Goal: Check status

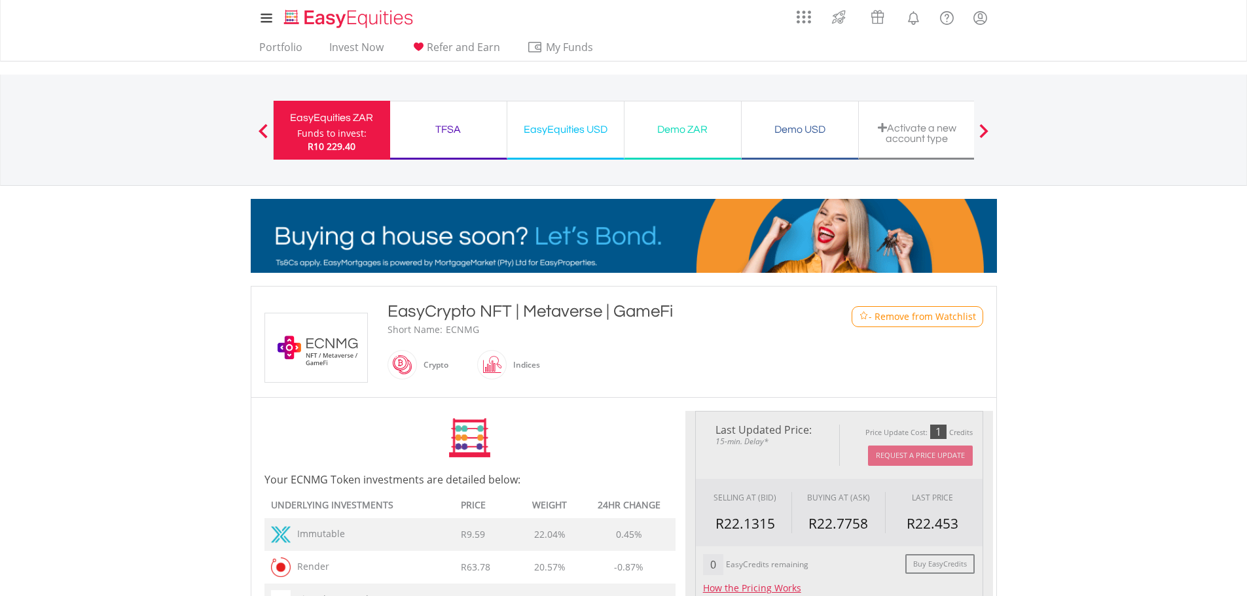
type input "******"
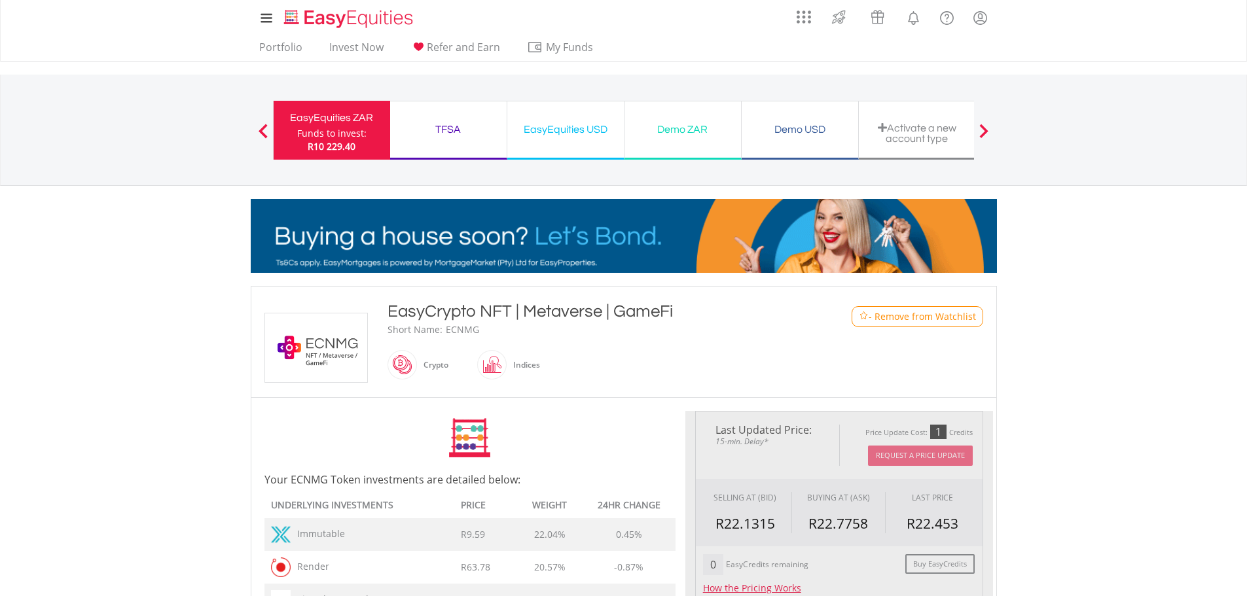
type input "******"
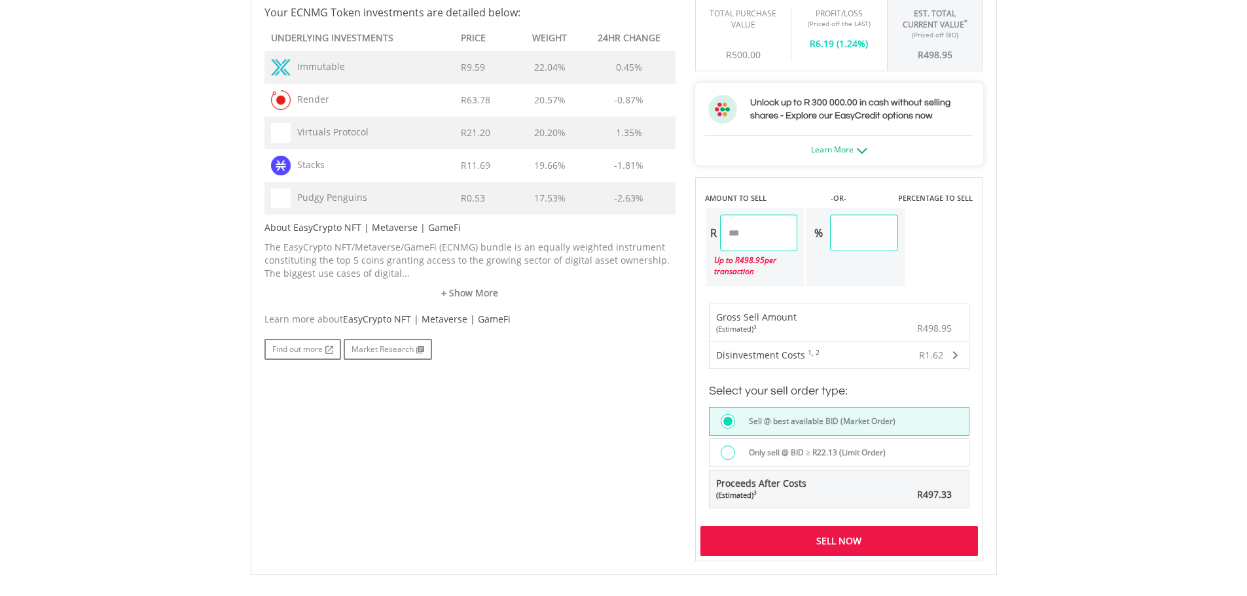
scroll to position [654, 0]
click at [804, 446] on label "Only sell @ BID ≥ R22.13 (Limit Order)" at bounding box center [813, 451] width 145 height 14
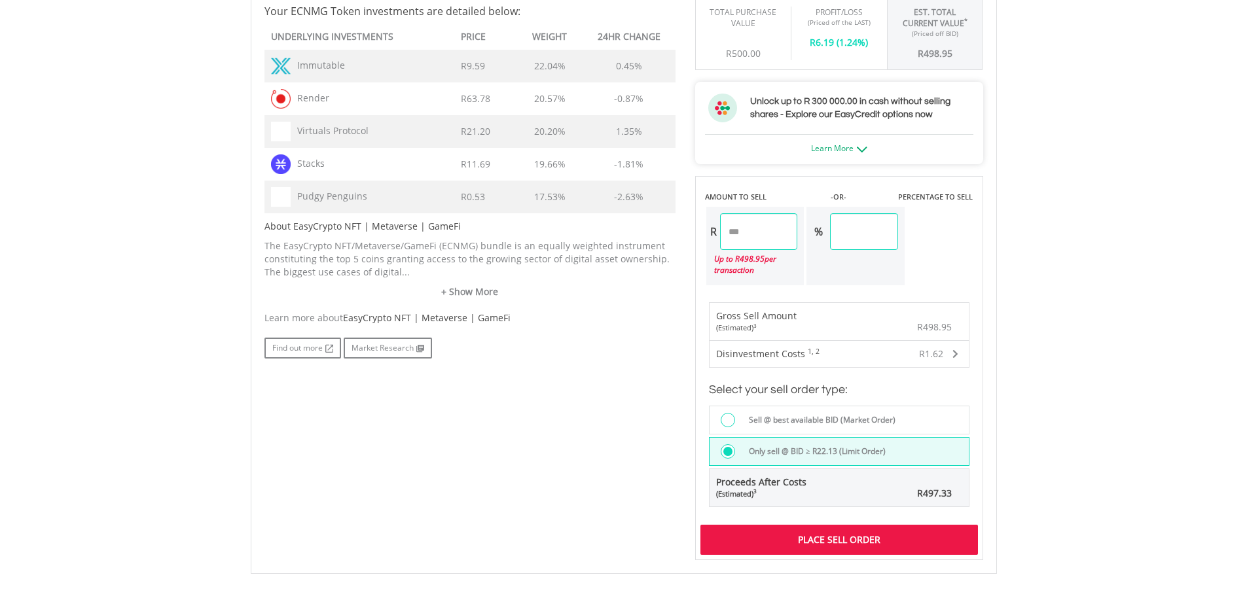
click at [813, 406] on div "Sell @ best available BID (Market Order)" at bounding box center [839, 420] width 260 height 29
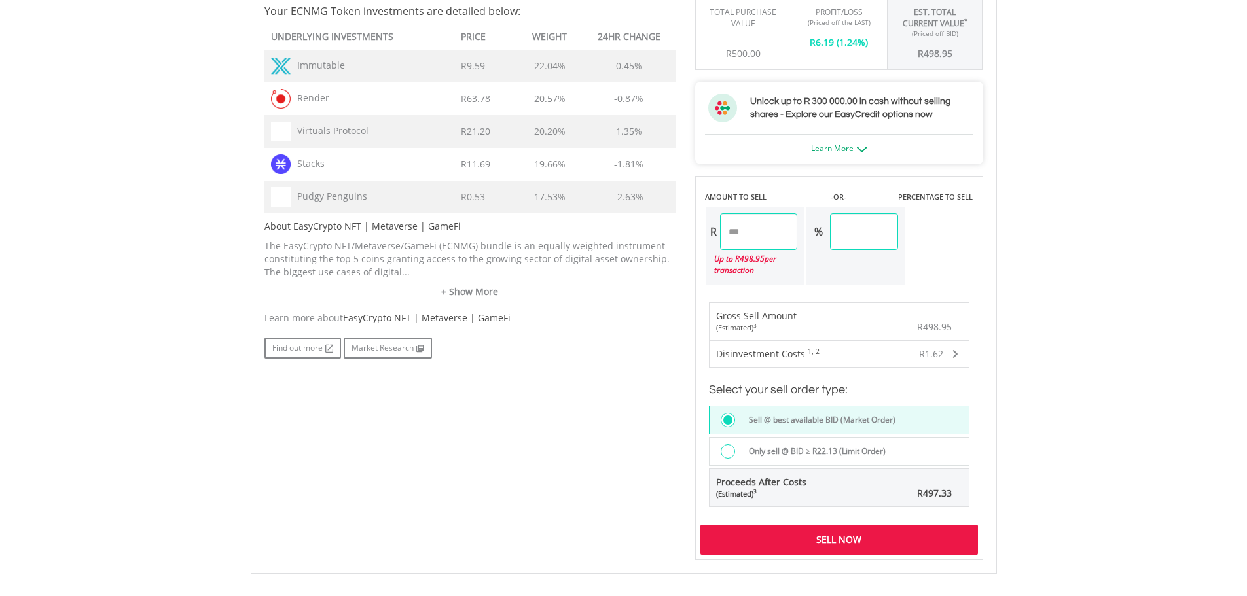
click at [820, 442] on div "Only sell @ BID ≥ R22.13 (Limit Order)" at bounding box center [839, 451] width 260 height 29
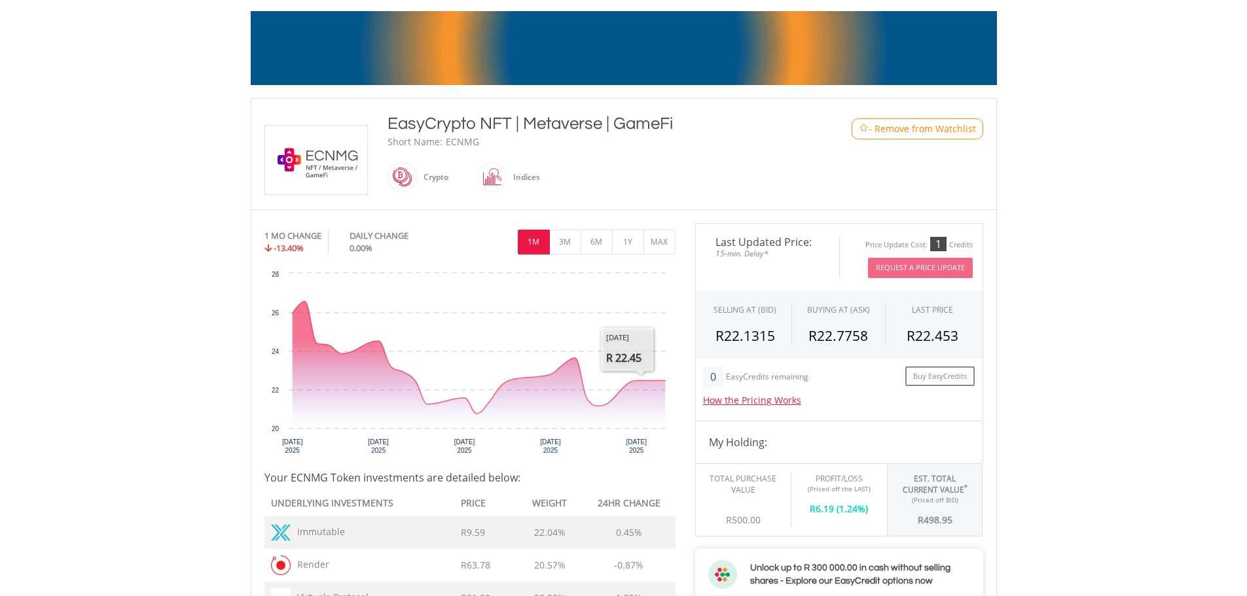
scroll to position [0, 0]
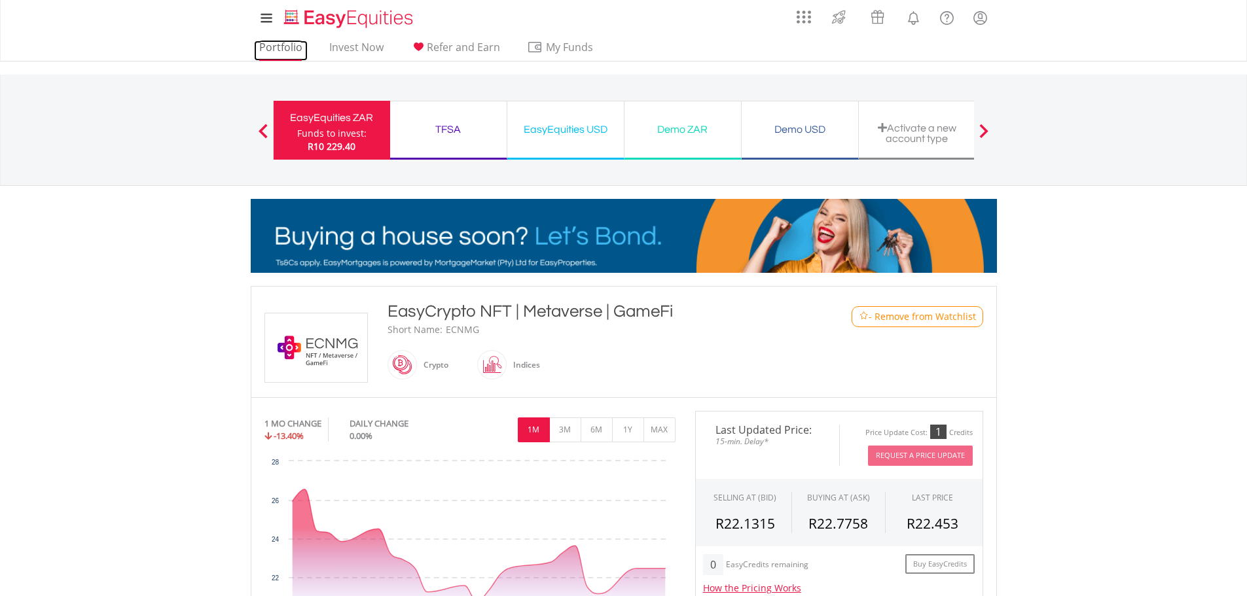
click at [289, 44] on link "Portfolio" at bounding box center [281, 51] width 54 height 20
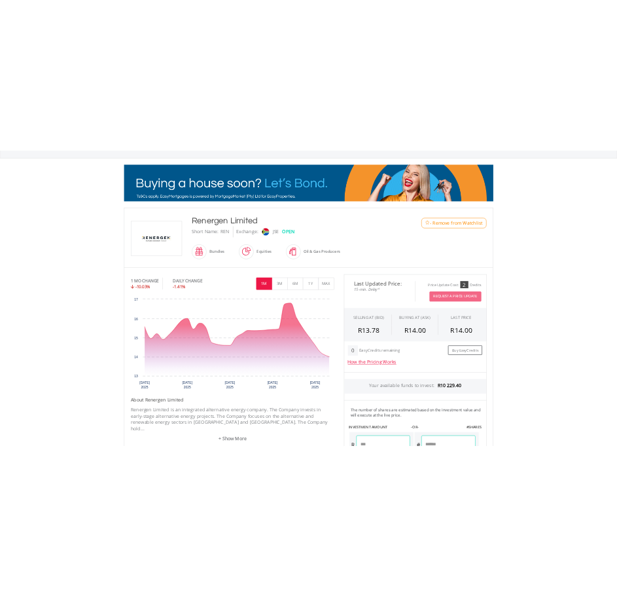
scroll to position [196, 0]
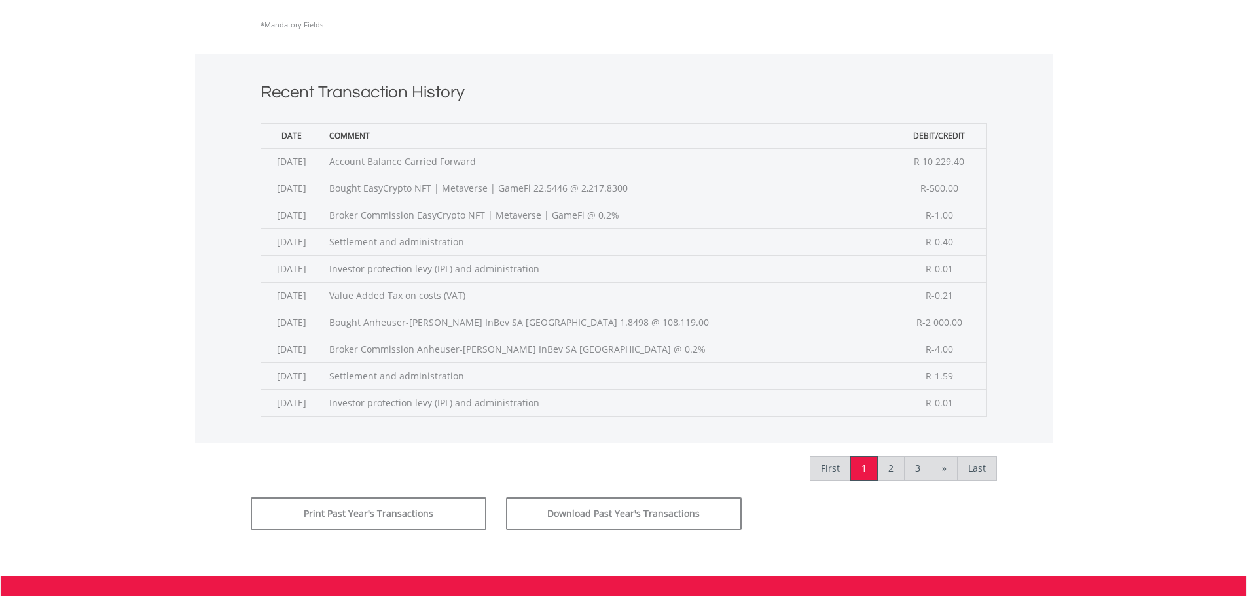
scroll to position [458, 0]
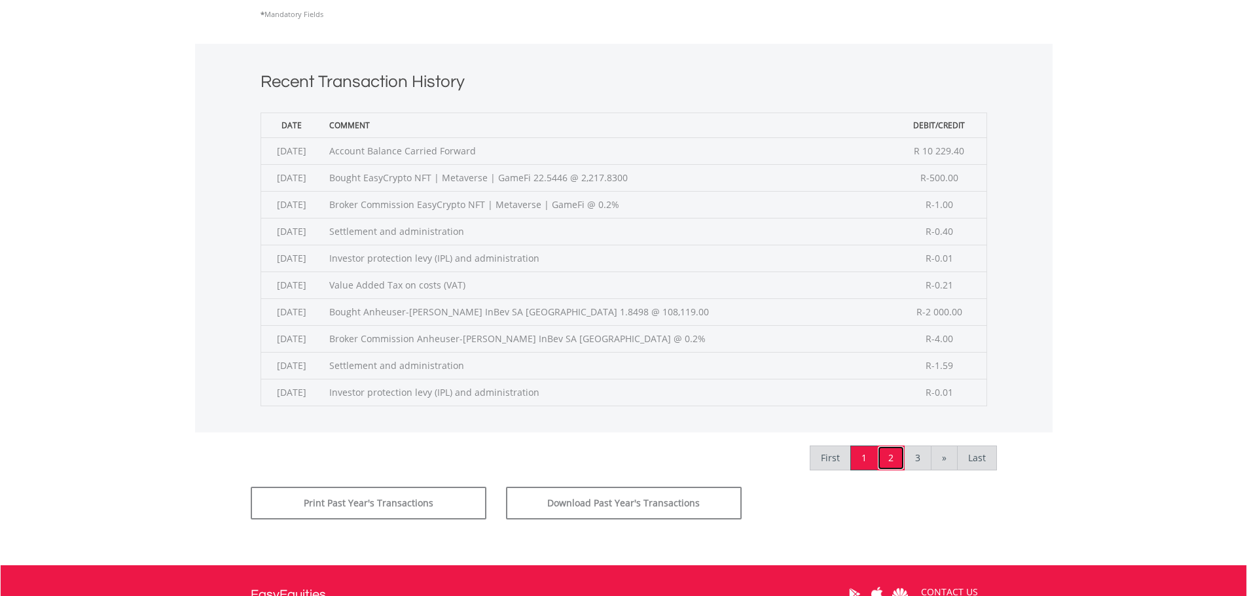
click at [892, 461] on link "2" at bounding box center [890, 458] width 27 height 25
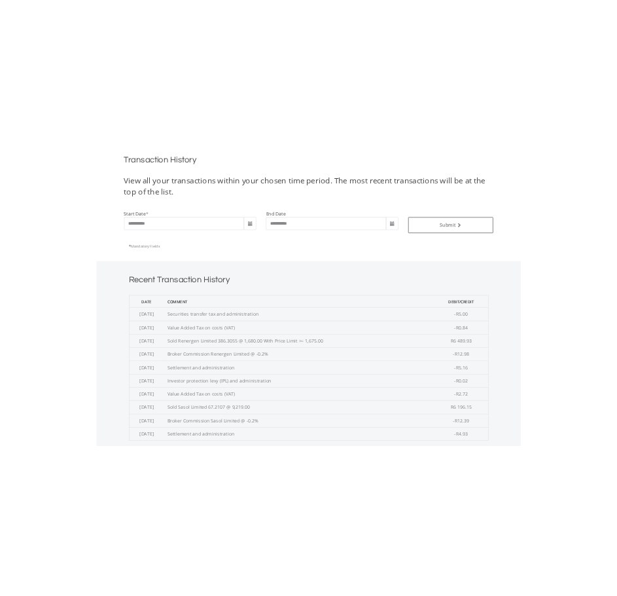
scroll to position [268, 0]
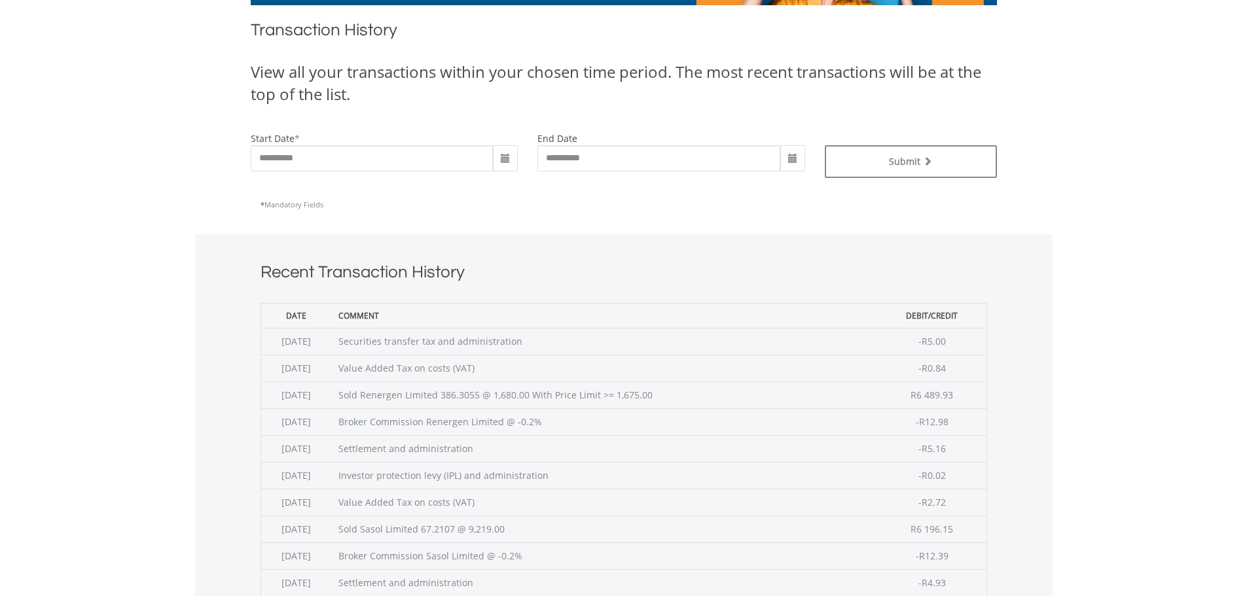
click at [538, 391] on td "Sold Renergen Limited 386.3055 @ 1,680.00 With Price Limit >= 1,675.00" at bounding box center [605, 395] width 546 height 27
click at [539, 391] on td "Sold Renergen Limited 386.3055 @ 1,680.00 With Price Limit >= 1,675.00" at bounding box center [605, 395] width 546 height 27
click at [583, 395] on td "Sold Renergen Limited 386.3055 @ 1,680.00 With Price Limit >= 1,675.00" at bounding box center [605, 395] width 546 height 27
click at [545, 398] on td "Sold Renergen Limited 386.3055 @ 1,680.00 With Price Limit >= 1,675.00" at bounding box center [605, 395] width 546 height 27
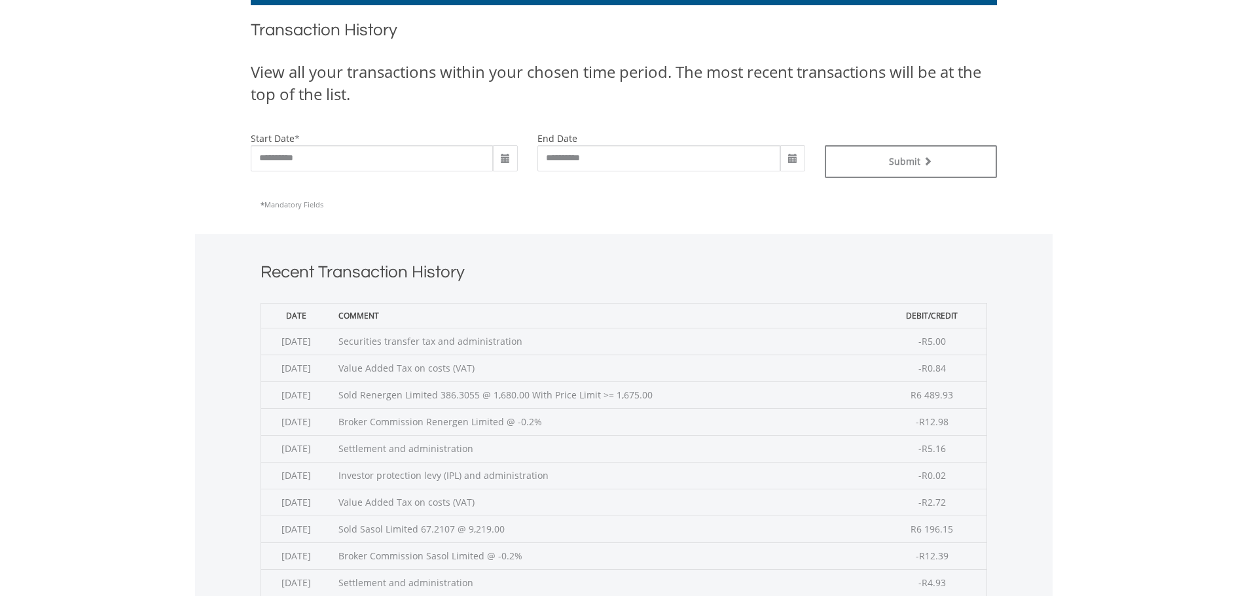
click at [545, 398] on td "Sold Renergen Limited 386.3055 @ 1,680.00 With Price Limit >= 1,675.00" at bounding box center [605, 395] width 546 height 27
click at [634, 399] on td "Sold Renergen Limited 386.3055 @ 1,680.00 With Price Limit >= 1,675.00" at bounding box center [605, 395] width 546 height 27
click at [533, 398] on td "Sold Renergen Limited 386.3055 @ 1,680.00 With Price Limit >= 1,675.00" at bounding box center [605, 395] width 546 height 27
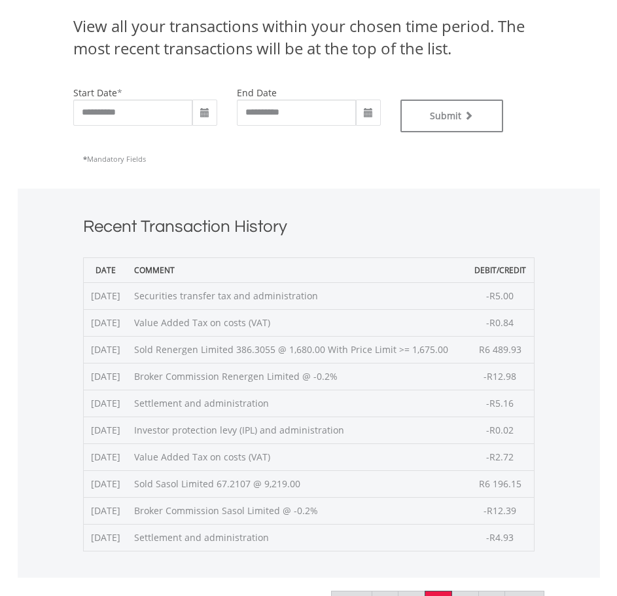
click at [324, 351] on td "Sold Renergen Limited 386.3055 @ 1,680.00 With Price Limit >= 1,675.00" at bounding box center [297, 349] width 339 height 27
click at [365, 352] on td "Sold Renergen Limited 386.3055 @ 1,680.00 With Price Limit >= 1,675.00" at bounding box center [297, 349] width 339 height 27
click at [372, 346] on td "Sold Renergen Limited 386.3055 @ 1,680.00 With Price Limit >= 1,675.00" at bounding box center [297, 349] width 339 height 27
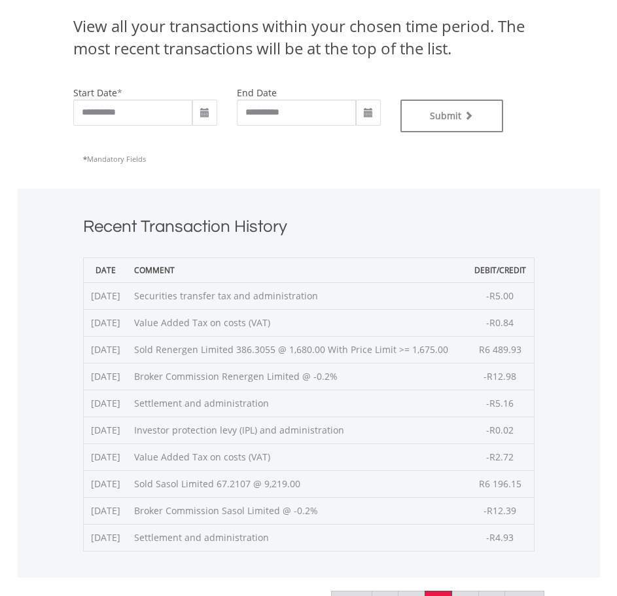
click at [372, 346] on td "Sold Renergen Limited 386.3055 @ 1,680.00 With Price Limit >= 1,675.00" at bounding box center [297, 349] width 339 height 27
click at [293, 354] on td "Sold Renergen Limited 386.3055 @ 1,680.00 With Price Limit >= 1,675.00" at bounding box center [297, 349] width 339 height 27
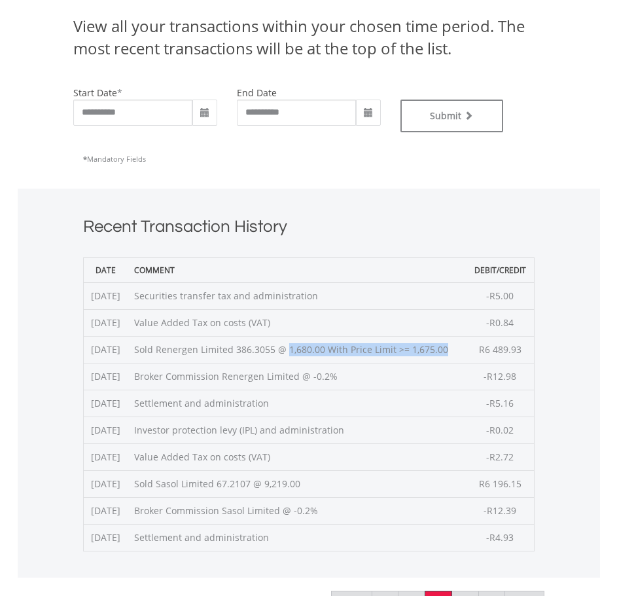
click at [354, 351] on td "Sold Renergen Limited 386.3055 @ 1,680.00 With Price Limit >= 1,675.00" at bounding box center [297, 349] width 339 height 27
click at [461, 349] on td "Sold Renergen Limited 386.3055 @ 1,680.00 With Price Limit >= 1,675.00" at bounding box center [297, 349] width 339 height 27
